Goal: Register for event/course

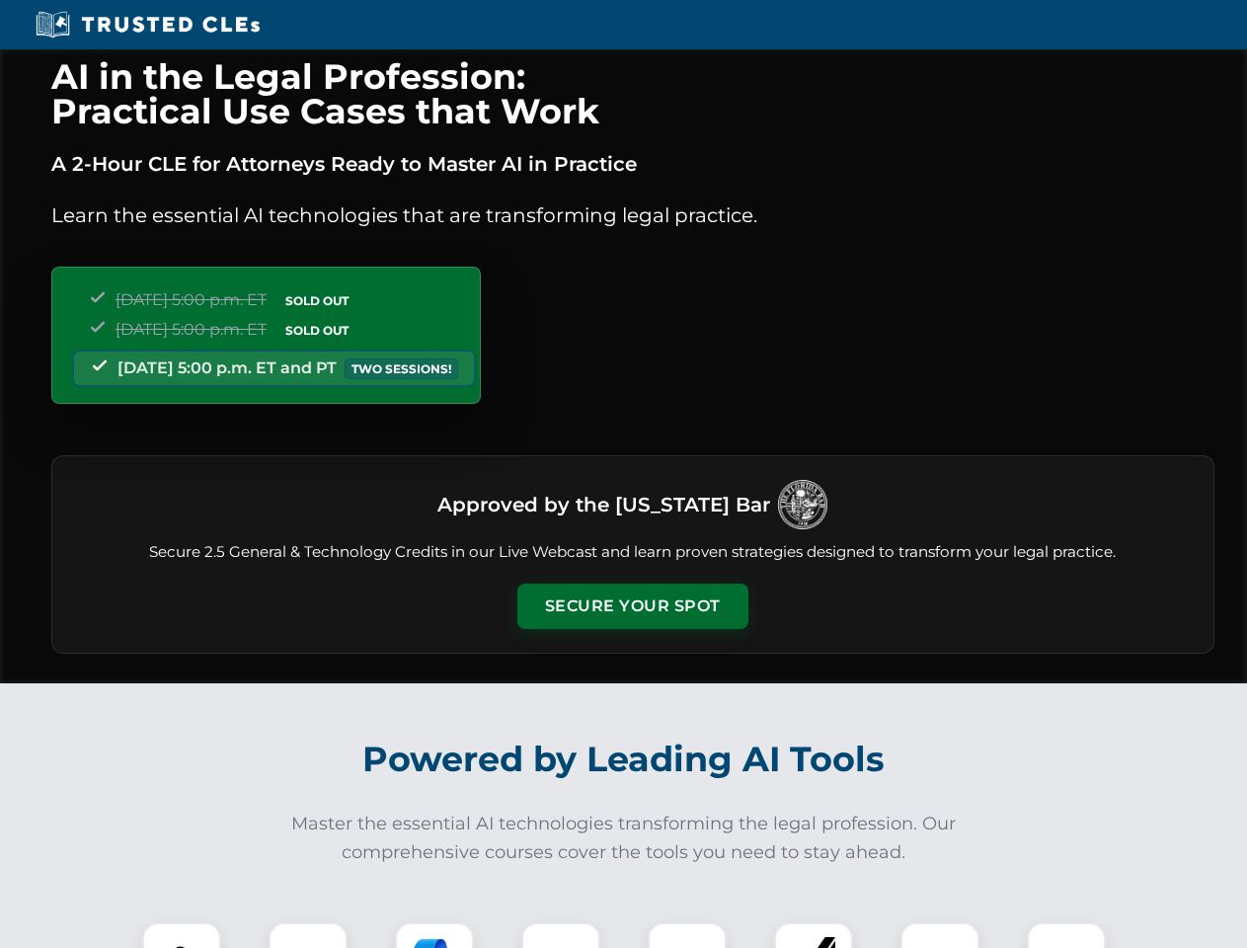
click at [632, 606] on button "Secure Your Spot" at bounding box center [632, 606] width 231 height 45
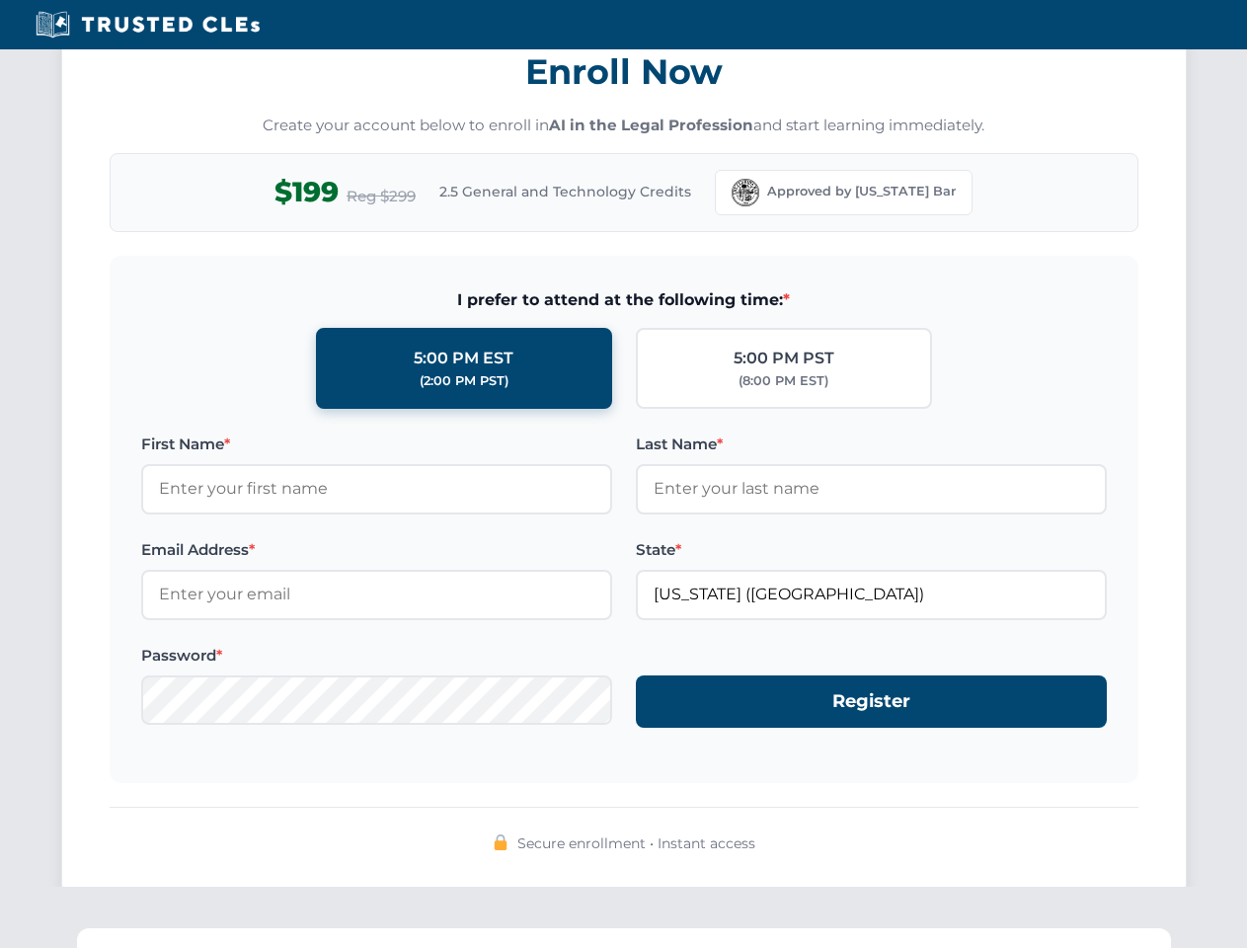
scroll to position [1938, 0]
